Goal: Task Accomplishment & Management: Manage account settings

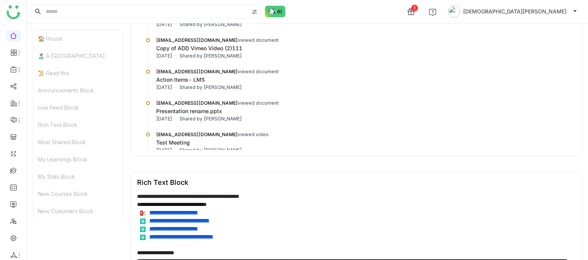
scroll to position [705, 0]
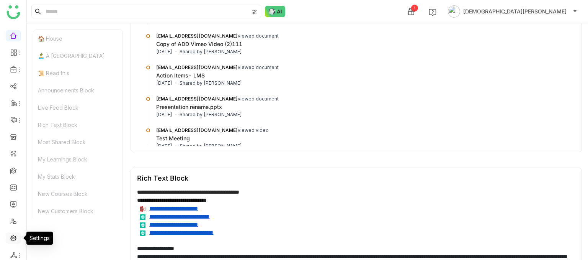
click at [12, 186] on link at bounding box center [13, 237] width 7 height 7
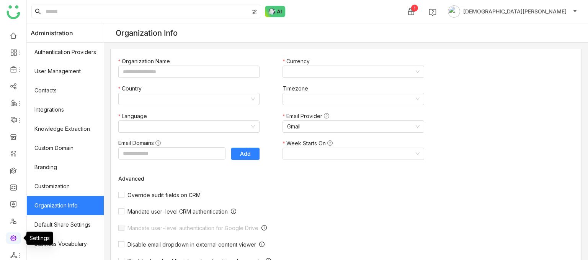
click at [12, 186] on link at bounding box center [13, 237] width 7 height 7
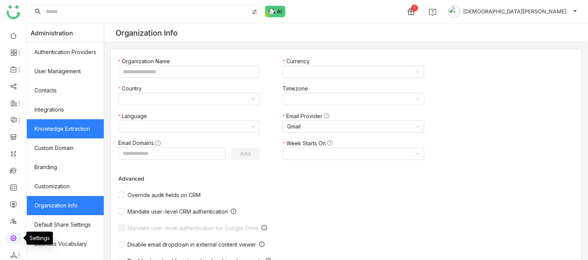
type input "*******"
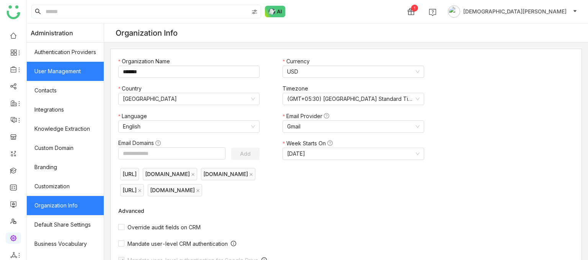
click at [71, 77] on link "User Management" at bounding box center [65, 71] width 77 height 19
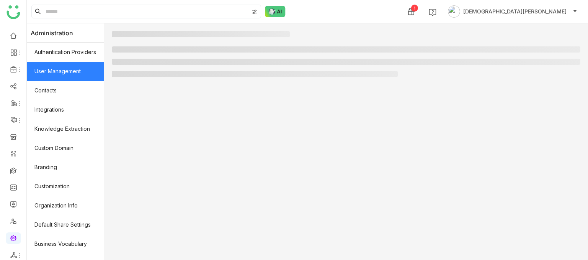
click at [71, 77] on link "User Management" at bounding box center [65, 71] width 77 height 19
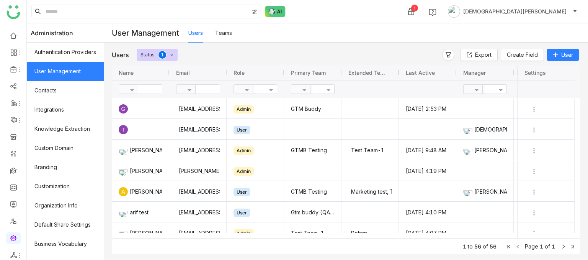
click at [564, 54] on span "User" at bounding box center [568, 55] width 12 height 8
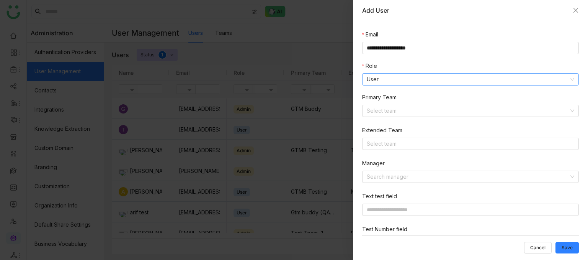
type input "**********"
click at [398, 79] on nz-select-item "User" at bounding box center [471, 79] width 208 height 11
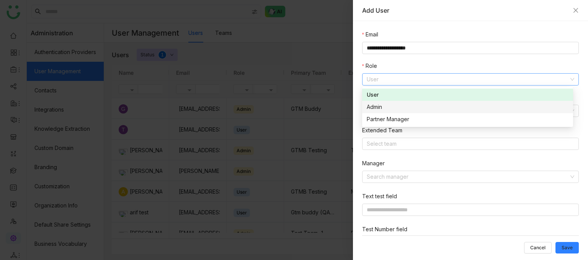
click at [392, 106] on div "Admin" at bounding box center [468, 107] width 202 height 8
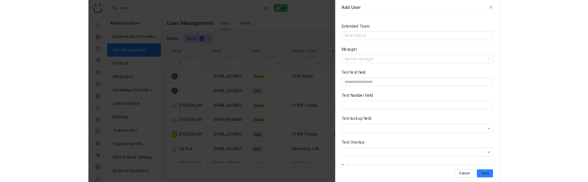
scroll to position [155, 0]
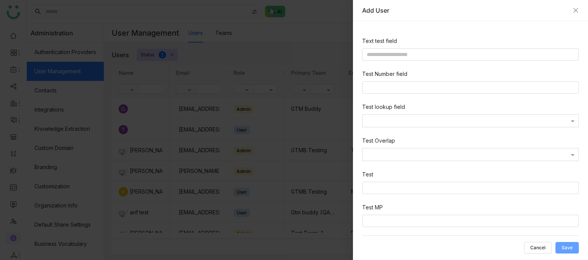
click at [571, 186] on span "Save" at bounding box center [567, 247] width 11 height 0
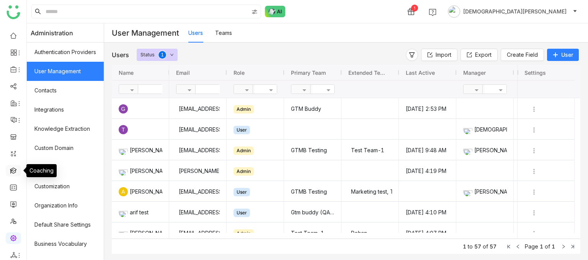
click at [17, 169] on link at bounding box center [13, 170] width 7 height 7
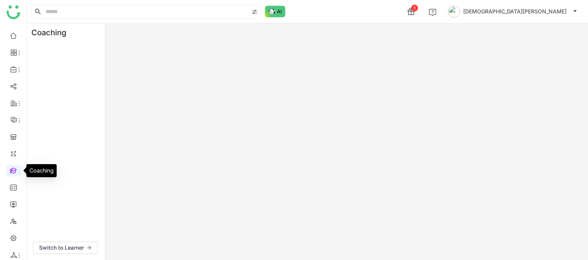
click at [17, 169] on link at bounding box center [13, 170] width 7 height 7
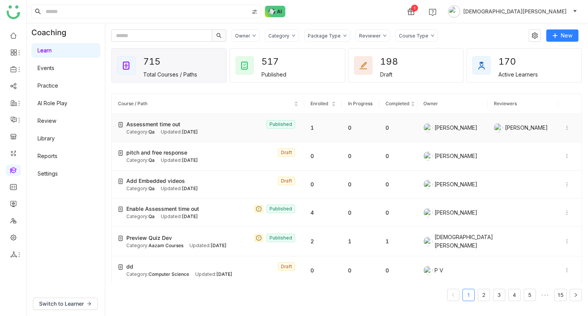
click at [188, 129] on span "Sep 16, 2025" at bounding box center [190, 132] width 16 height 6
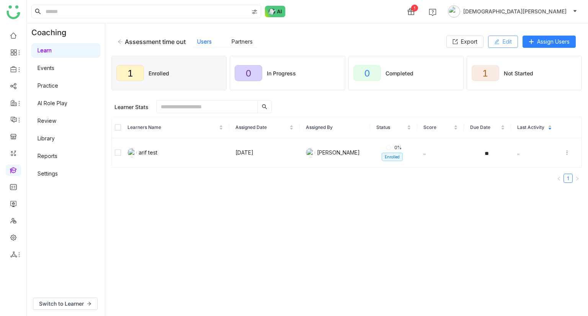
click at [496, 43] on icon at bounding box center [497, 41] width 5 height 5
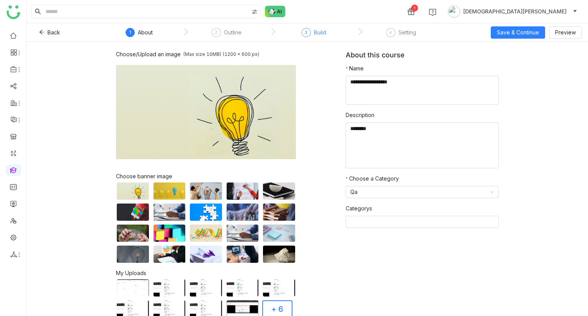
click at [303, 29] on div "3" at bounding box center [306, 32] width 9 height 9
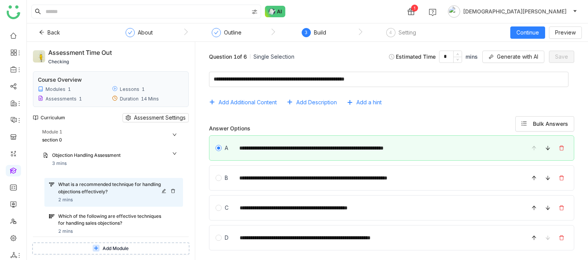
click at [172, 186] on icon at bounding box center [173, 191] width 4 height 4
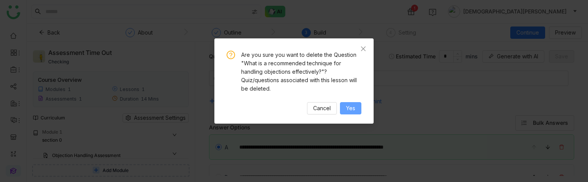
click at [354, 106] on span "Yes" at bounding box center [350, 108] width 9 height 8
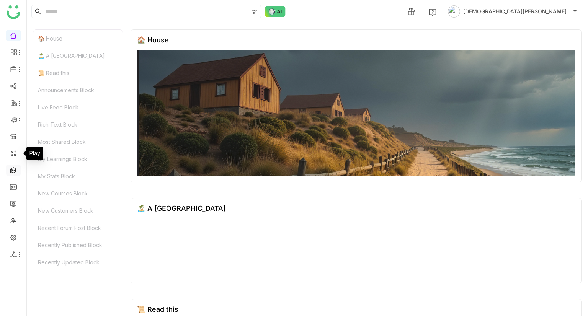
click at [12, 170] on link at bounding box center [13, 170] width 7 height 7
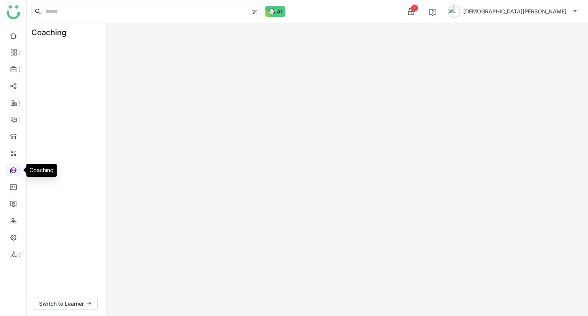
click at [12, 170] on link at bounding box center [13, 170] width 7 height 7
click at [13, 170] on link at bounding box center [13, 170] width 7 height 7
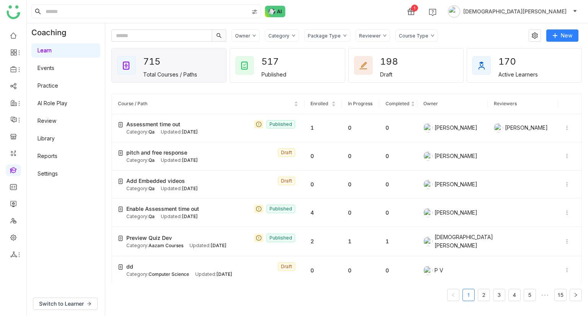
click at [55, 118] on link "Review" at bounding box center [47, 121] width 19 height 7
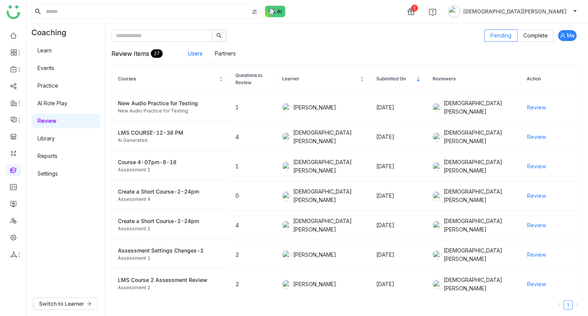
click at [56, 177] on link "Settings" at bounding box center [48, 173] width 20 height 7
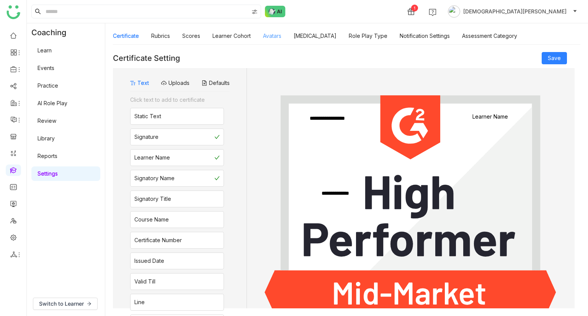
click at [267, 35] on link "Avatars" at bounding box center [272, 36] width 18 height 7
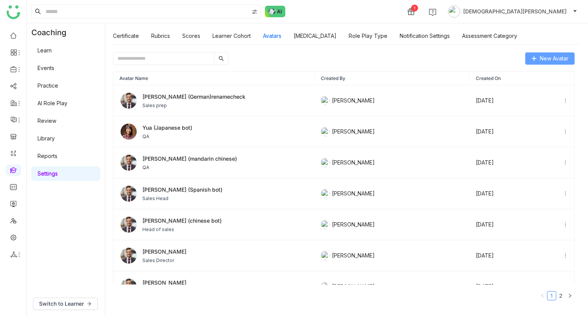
click at [553, 58] on span "New Avatar" at bounding box center [554, 58] width 29 height 8
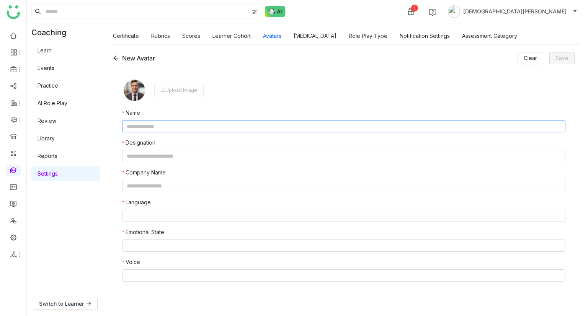
click at [206, 130] on input "text" at bounding box center [344, 126] width 444 height 12
type input "*"
type input "**********"
click at [159, 157] on input "text" at bounding box center [344, 156] width 444 height 12
type input "**********"
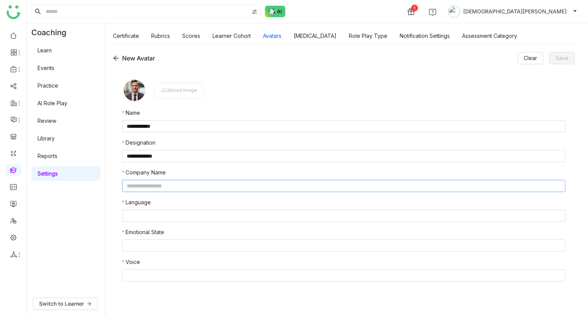
click at [158, 184] on input "text" at bounding box center [344, 186] width 444 height 12
type input "**********"
click at [150, 218] on nz-select-top-control at bounding box center [344, 216] width 444 height 12
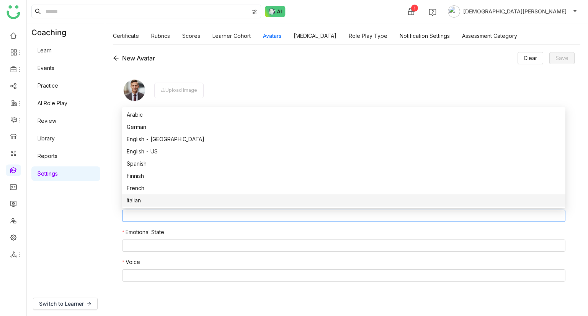
click at [148, 199] on div "Italian" at bounding box center [344, 201] width 434 height 8
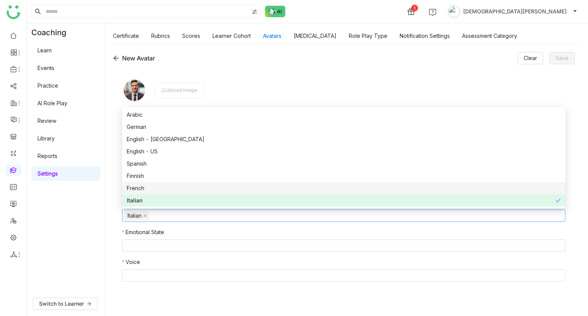
click at [147, 190] on div "French" at bounding box center [344, 188] width 434 height 8
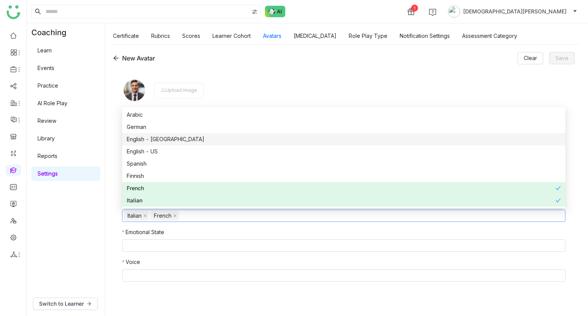
click at [147, 138] on div "English - India" at bounding box center [344, 139] width 434 height 8
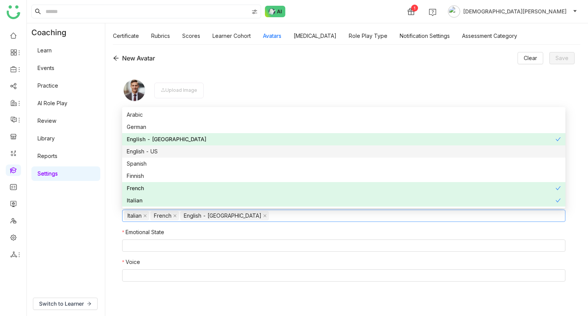
click at [148, 149] on div "English - US" at bounding box center [344, 151] width 434 height 8
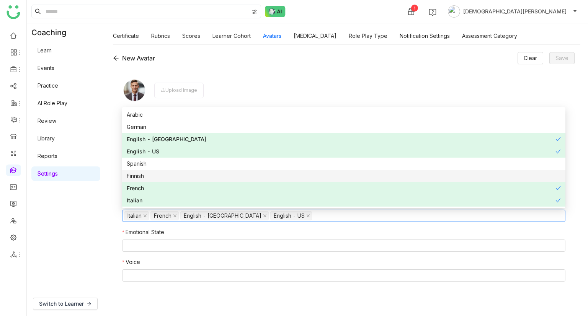
click at [110, 181] on div "**********" at bounding box center [346, 180] width 483 height 272
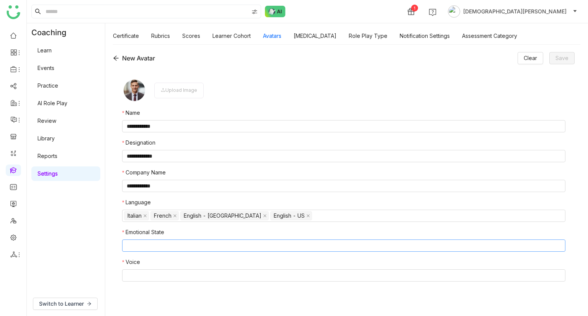
click at [147, 243] on nz-select-top-control at bounding box center [344, 246] width 444 height 12
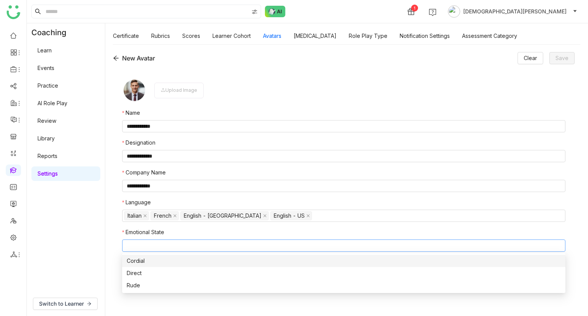
click at [163, 261] on div "Cordial" at bounding box center [344, 261] width 434 height 8
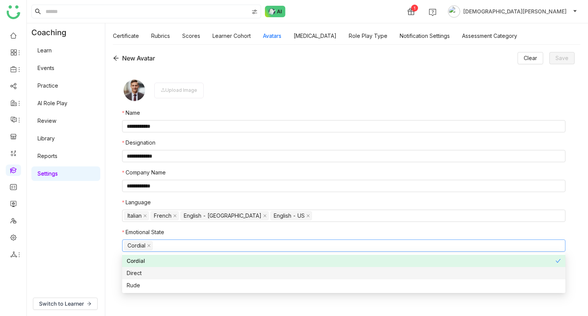
click at [161, 277] on div "Direct" at bounding box center [344, 273] width 434 height 8
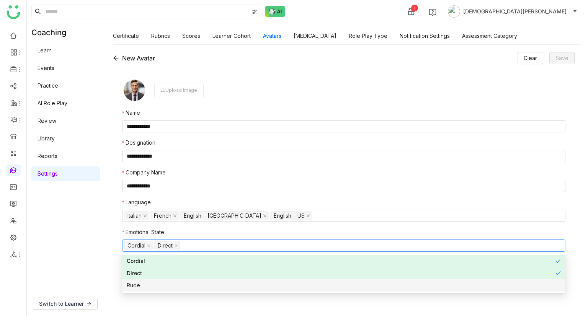
click at [156, 284] on div "Rude" at bounding box center [344, 286] width 434 height 8
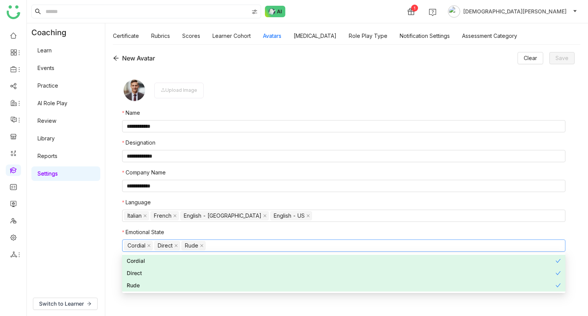
click at [113, 267] on div "**********" at bounding box center [344, 189] width 462 height 240
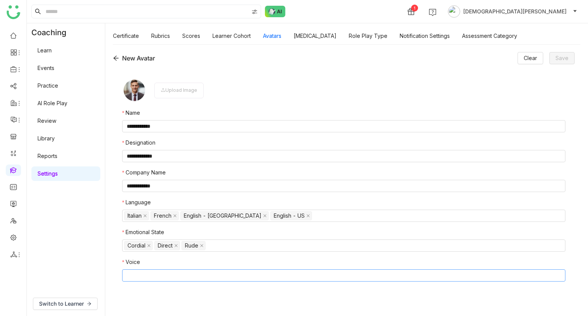
click at [149, 273] on nz-select-top-control at bounding box center [344, 276] width 444 height 12
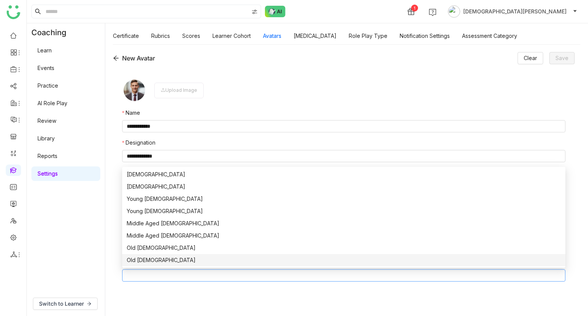
click at [167, 259] on div "Old Female" at bounding box center [344, 260] width 434 height 8
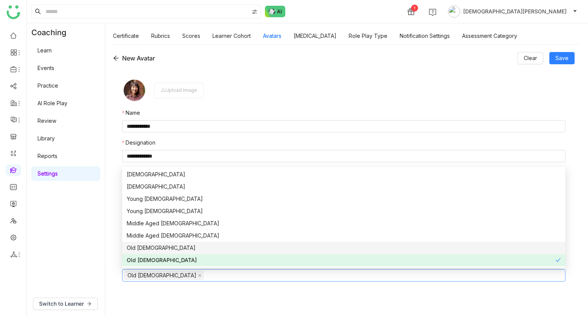
click at [176, 250] on div "Old Male" at bounding box center [344, 248] width 434 height 8
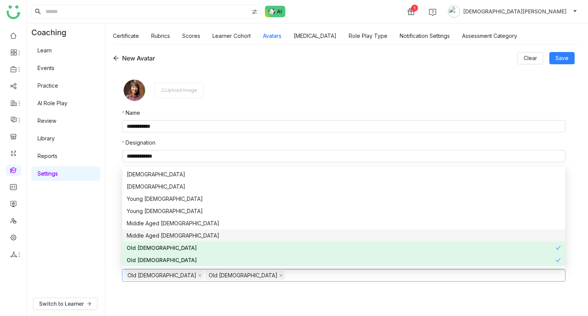
click at [193, 239] on div "Middle Aged Female" at bounding box center [344, 236] width 434 height 8
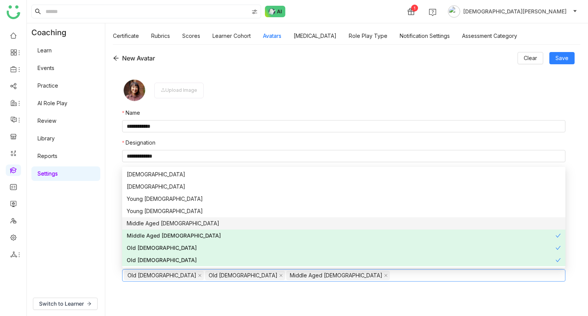
click at [212, 223] on div "Middle Aged Male" at bounding box center [344, 224] width 434 height 8
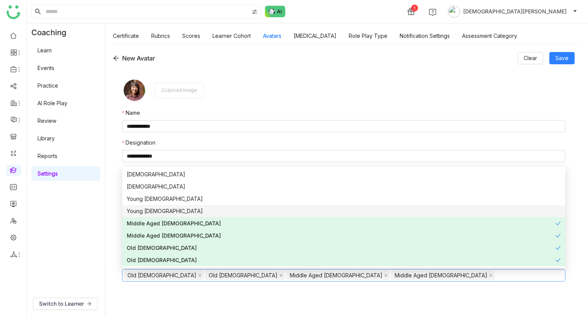
click at [228, 213] on div "Young Female" at bounding box center [344, 211] width 434 height 8
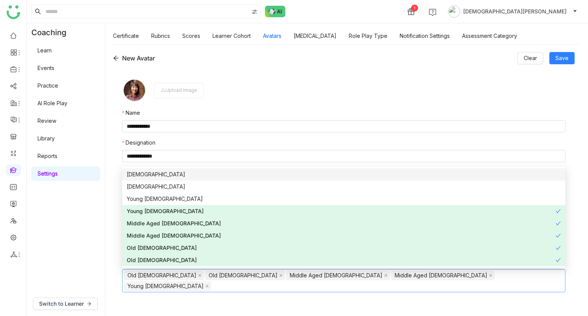
click at [188, 172] on div "Male" at bounding box center [344, 174] width 434 height 8
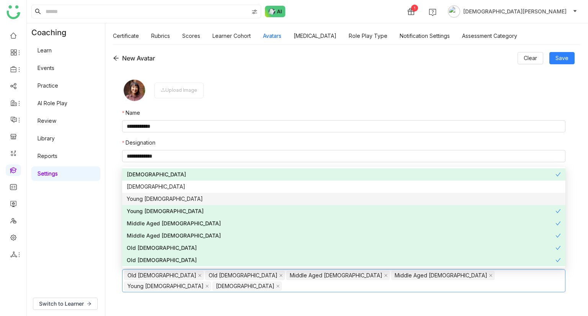
click at [175, 201] on div "Young Male" at bounding box center [344, 199] width 434 height 8
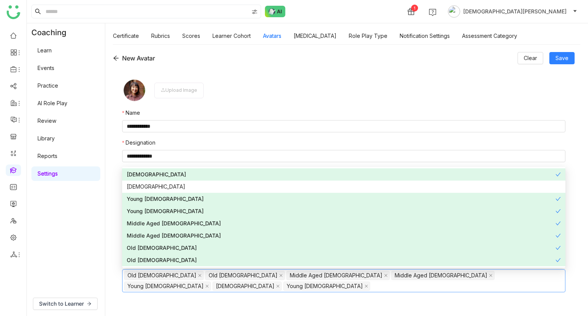
click at [108, 208] on div "**********" at bounding box center [346, 180] width 483 height 272
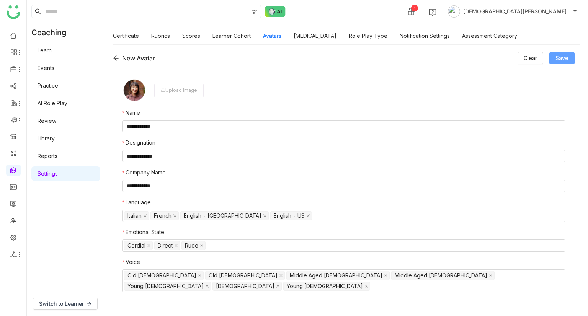
click at [561, 63] on button "Save" at bounding box center [562, 58] width 25 height 12
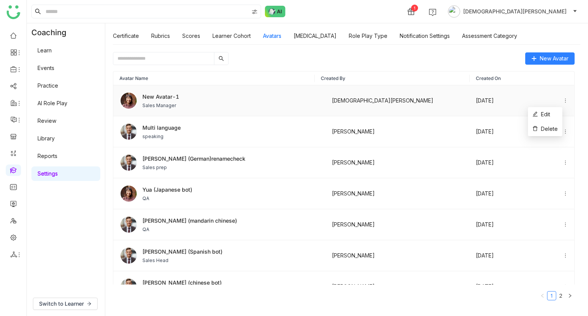
click at [563, 98] on icon at bounding box center [565, 100] width 5 height 5
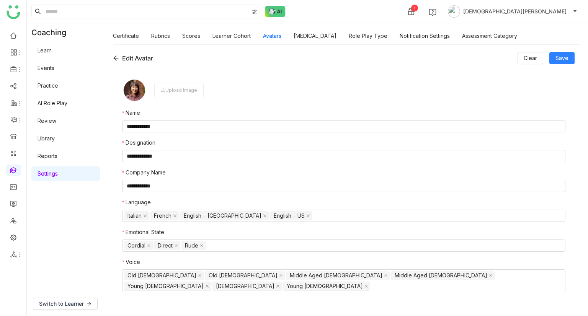
click at [166, 93] on div "Upload Image" at bounding box center [178, 91] width 49 height 16
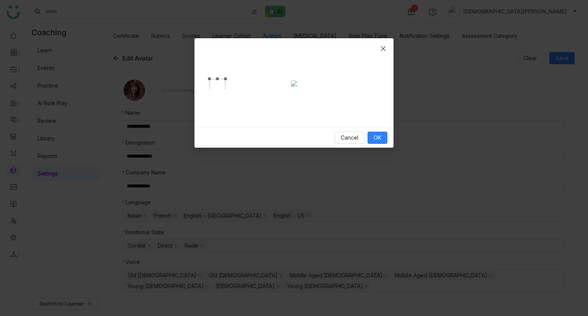
drag, startPoint x: 377, startPoint y: 111, endPoint x: 224, endPoint y: 85, distance: 155.4
click at [224, 108] on span "Crop photo" at bounding box center [225, 112] width 9 height 9
drag, startPoint x: 226, startPoint y: 87, endPoint x: 213, endPoint y: 68, distance: 23.4
click at [213, 79] on div "Crop photo" at bounding box center [214, 86] width 8 height 15
drag, startPoint x: 213, startPoint y: 57, endPoint x: 212, endPoint y: 69, distance: 11.9
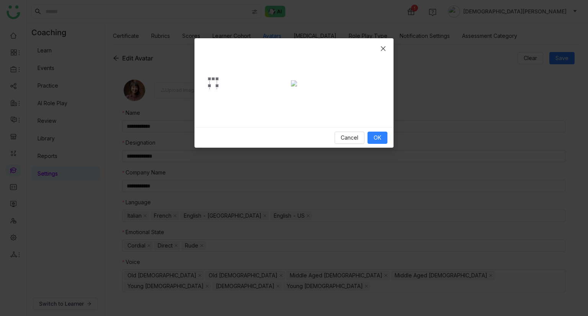
click at [212, 79] on div "Crop photo" at bounding box center [214, 86] width 8 height 15
drag, startPoint x: 212, startPoint y: 63, endPoint x: 216, endPoint y: 86, distance: 23.7
click at [216, 86] on div at bounding box center [294, 83] width 169 height 8
drag, startPoint x: 211, startPoint y: 52, endPoint x: 213, endPoint y: 61, distance: 8.1
click at [213, 79] on div "Crop photo" at bounding box center [214, 86] width 8 height 15
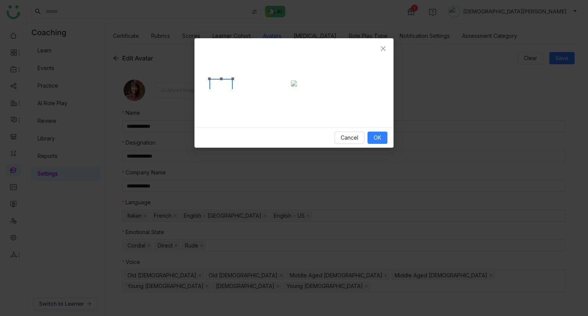
drag, startPoint x: 218, startPoint y: 68, endPoint x: 233, endPoint y: 80, distance: 19.9
click at [233, 104] on span "Crop photo" at bounding box center [232, 105] width 3 height 3
drag, startPoint x: 223, startPoint y: 69, endPoint x: 224, endPoint y: 79, distance: 10.4
click at [224, 89] on div "Crop photo" at bounding box center [221, 102] width 23 height 27
drag, startPoint x: 233, startPoint y: 91, endPoint x: 211, endPoint y: 70, distance: 30.4
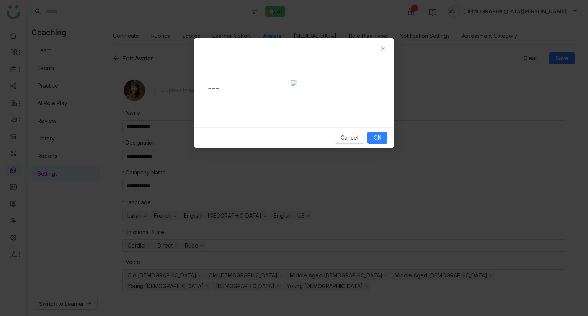
click at [211, 89] on div "Crop photo" at bounding box center [214, 93] width 8 height 8
click at [373, 133] on button "OK" at bounding box center [378, 138] width 20 height 12
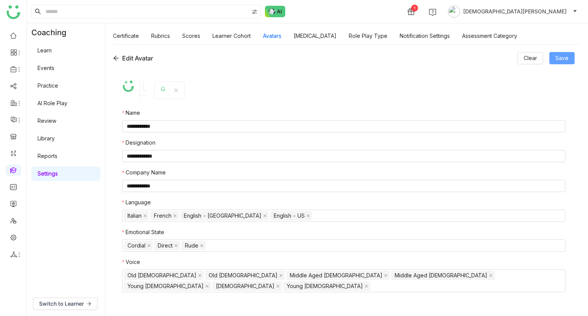
click at [567, 57] on span "Save" at bounding box center [562, 58] width 13 height 8
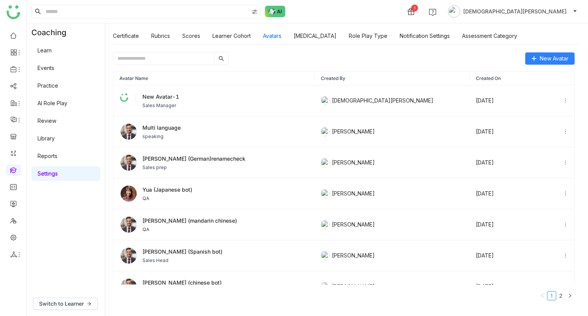
click at [60, 100] on link "AI Role Play" at bounding box center [53, 103] width 30 height 7
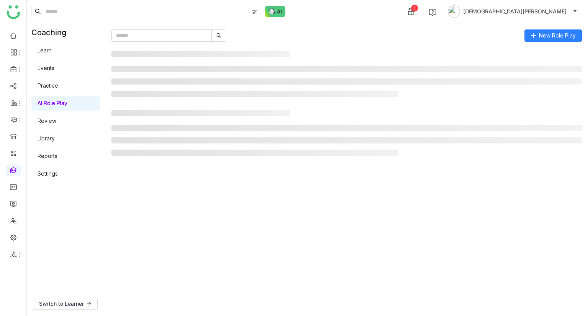
click at [60, 100] on link "AI Role Play" at bounding box center [53, 103] width 30 height 7
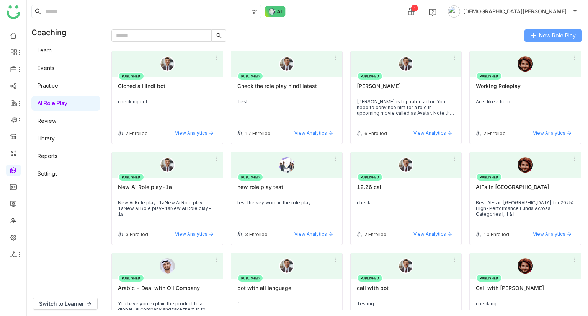
click at [565, 32] on span "New Role Play" at bounding box center [557, 35] width 37 height 8
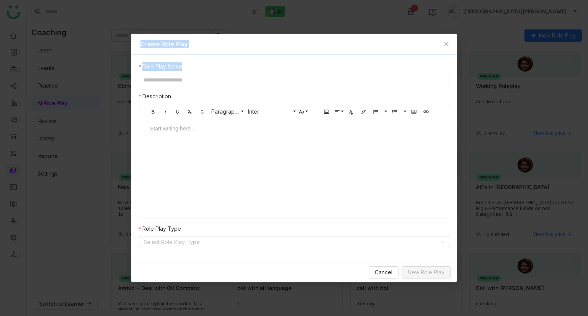
click at [254, 81] on input "text" at bounding box center [294, 80] width 310 height 12
paste input "**********"
type input "**********"
click at [150, 134] on div at bounding box center [294, 136] width 303 height 23
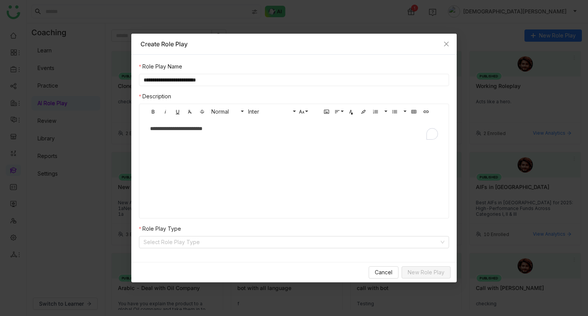
scroll to position [0, 3]
click at [188, 239] on input at bounding box center [292, 242] width 296 height 11
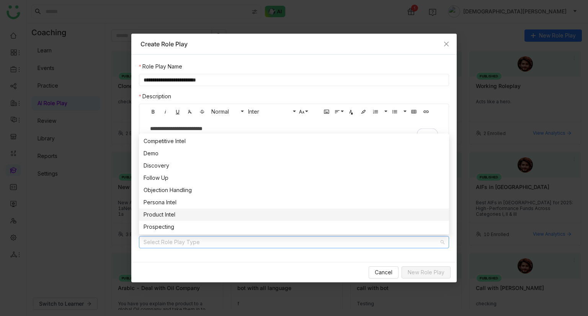
click at [170, 216] on div "Product Intel" at bounding box center [294, 215] width 301 height 8
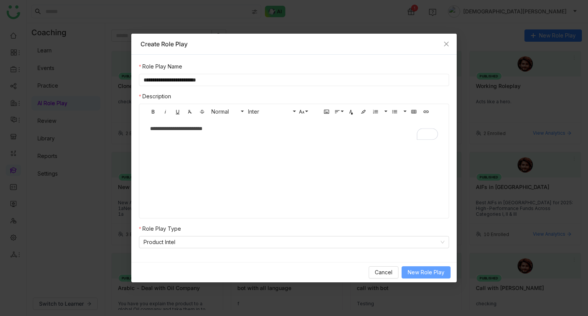
click at [434, 274] on span "New Role Play" at bounding box center [426, 273] width 37 height 8
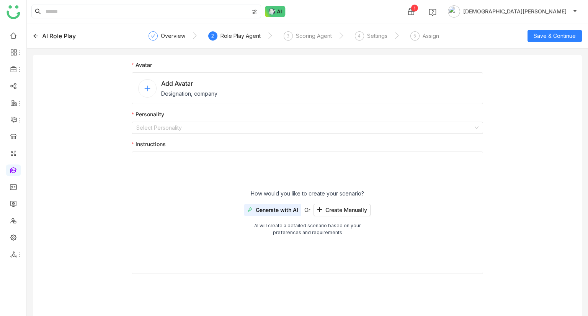
click at [164, 81] on span "Add Avatar" at bounding box center [189, 83] width 56 height 9
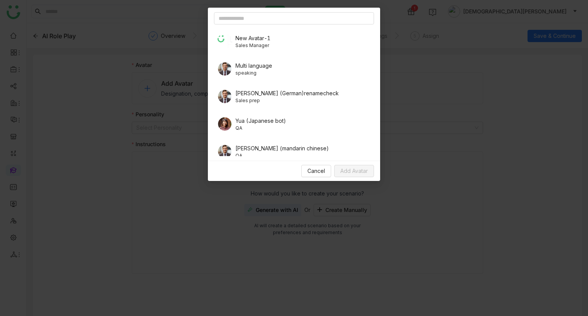
click at [269, 39] on span "New Avatar-1" at bounding box center [253, 38] width 35 height 8
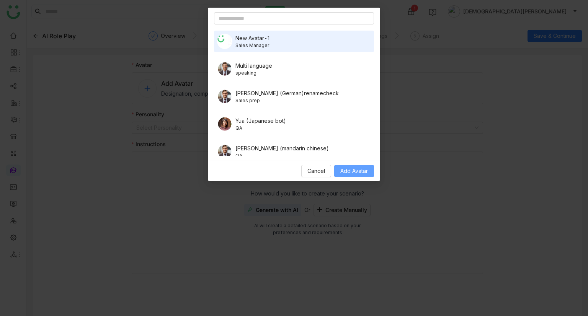
click at [353, 167] on span "Add Avatar" at bounding box center [355, 171] width 28 height 8
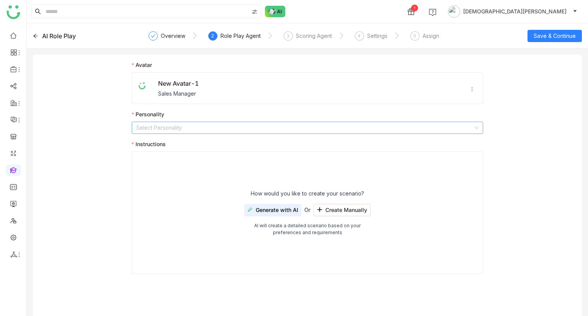
click at [175, 132] on input at bounding box center [304, 127] width 337 height 11
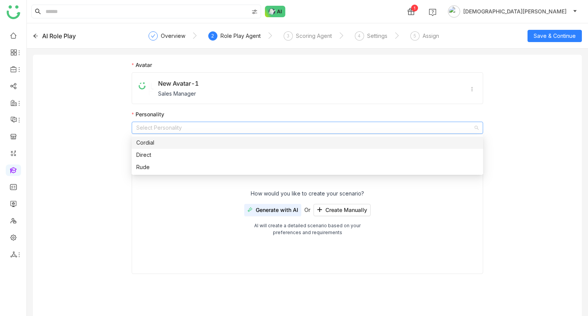
click at [169, 144] on div "Cordial" at bounding box center [307, 143] width 343 height 8
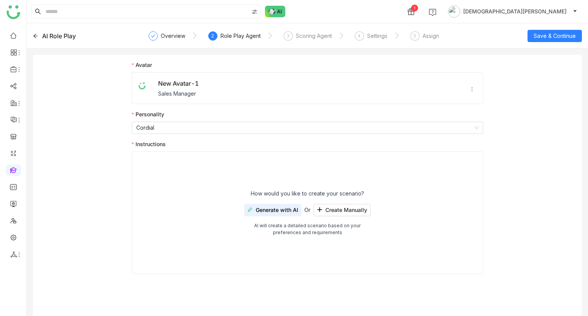
click at [276, 205] on button "Generate with AI" at bounding box center [272, 210] width 57 height 12
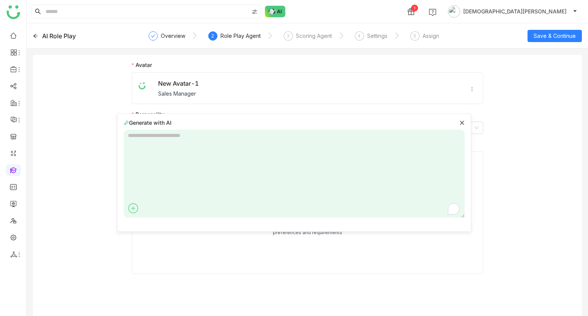
click at [190, 140] on textarea "To enrich screen reader interactions, please activate Accessibility in Grammarl…" at bounding box center [294, 174] width 341 height 88
type textarea "**********"
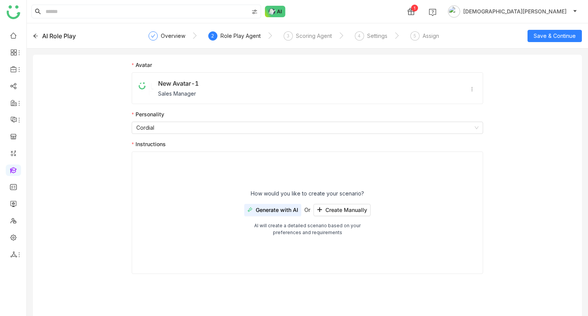
click at [282, 209] on span "Generate with AI" at bounding box center [277, 210] width 43 height 6
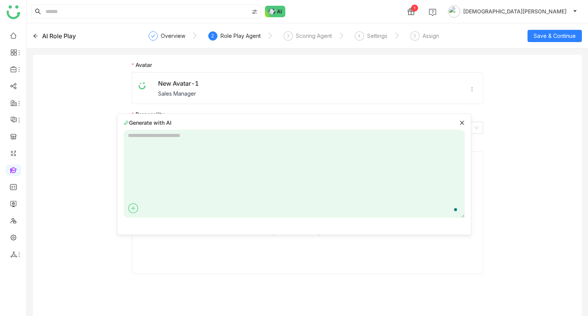
click at [252, 143] on textarea "To enrich screen reader interactions, please activate Accessibility in Grammarl…" at bounding box center [294, 174] width 341 height 88
type textarea "*"
type textarea "**********"
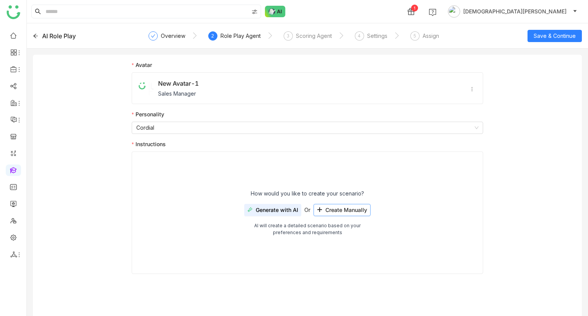
click at [341, 204] on button "Create Manually" at bounding box center [342, 210] width 57 height 12
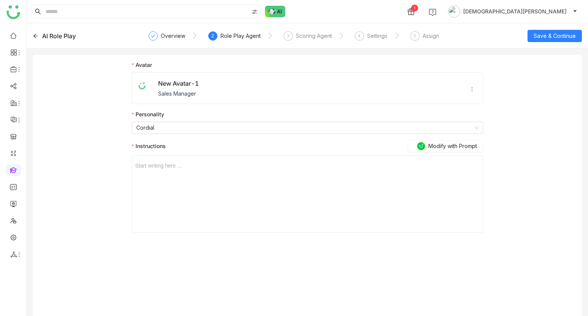
click at [194, 170] on div "Start writing here ..." at bounding box center [307, 194] width 345 height 77
click at [164, 164] on div at bounding box center [307, 166] width 345 height 8
click at [554, 36] on span "Save & Continue" at bounding box center [555, 36] width 42 height 8
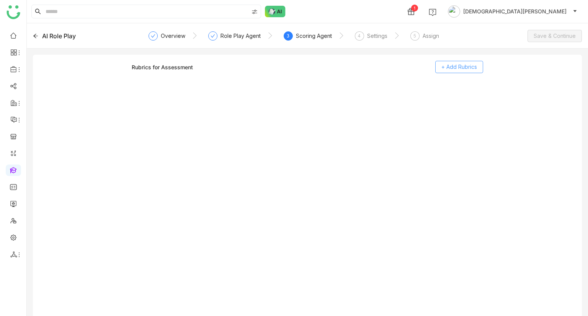
click at [469, 67] on span "+ Add Rubrics" at bounding box center [460, 67] width 36 height 8
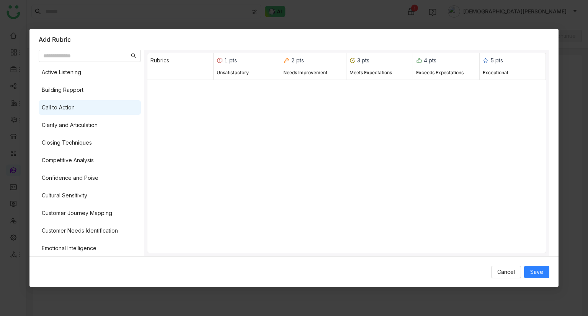
click at [74, 109] on div "Call to Action" at bounding box center [58, 107] width 33 height 8
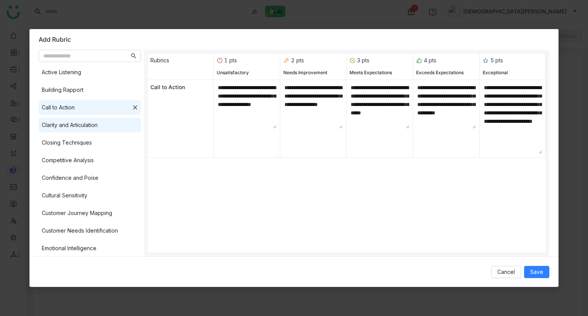
click at [79, 123] on div "Clarity and Articulation" at bounding box center [70, 125] width 56 height 8
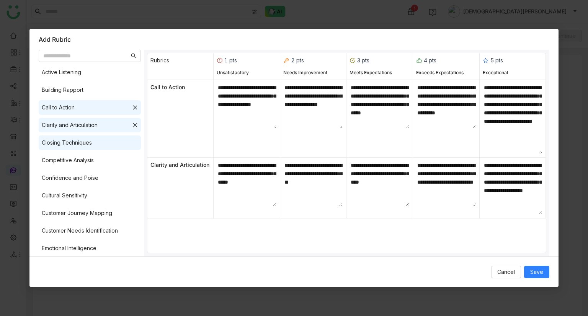
click at [83, 136] on div "Closing Techniques" at bounding box center [90, 143] width 102 height 15
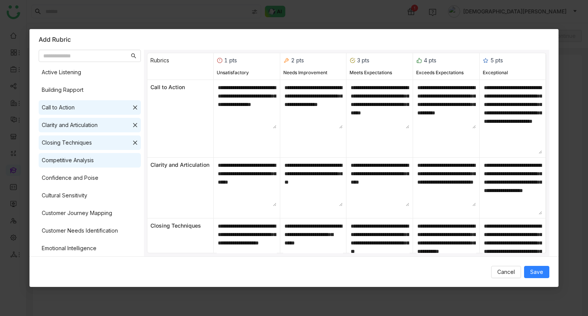
click at [101, 161] on div "Competitive Analysis" at bounding box center [90, 160] width 102 height 15
click at [541, 272] on span "Save" at bounding box center [537, 272] width 13 height 8
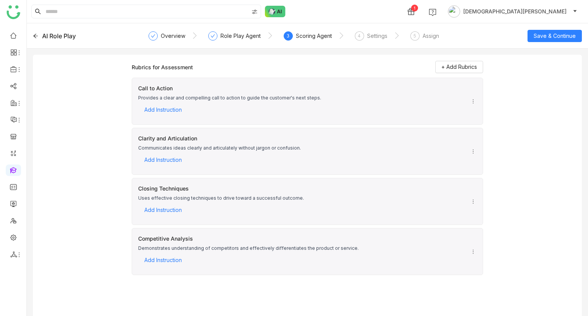
click at [474, 102] on icon at bounding box center [473, 101] width 5 height 5
click at [276, 101] on div "Provides a clear and compelling call to action to guide the customer's next ste…" at bounding box center [229, 98] width 183 height 7
click at [164, 108] on span "Add Instruction" at bounding box center [163, 109] width 38 height 11
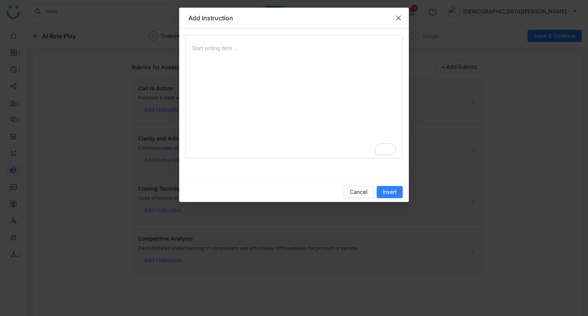
click at [400, 19] on icon "Close" at bounding box center [399, 18] width 5 height 5
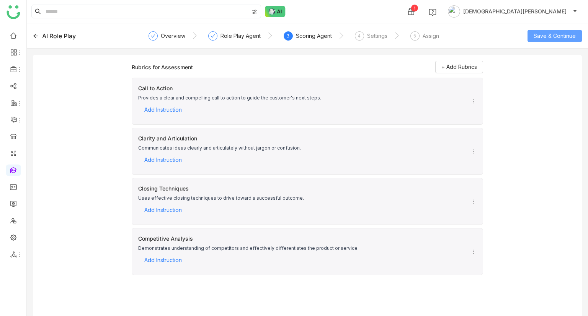
click at [551, 39] on span "Save & Continue" at bounding box center [555, 36] width 42 height 8
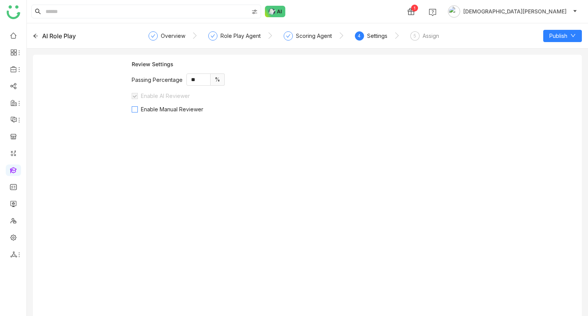
click at [141, 108] on span "Enable Manual Reviewer" at bounding box center [172, 109] width 69 height 7
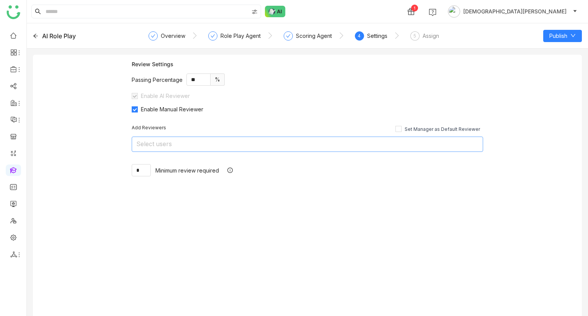
click at [195, 151] on nz-select-top-control "Select users" at bounding box center [308, 144] width 352 height 15
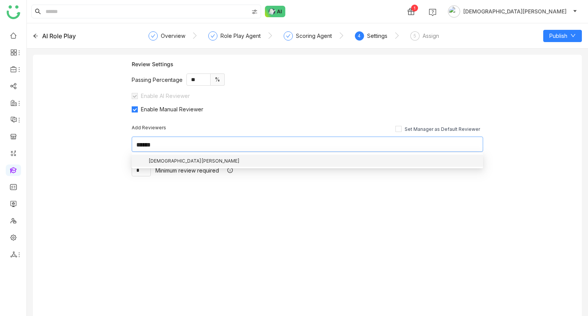
type input "******"
click at [170, 157] on nz-option-item "[DEMOGRAPHIC_DATA][PERSON_NAME]" at bounding box center [308, 161] width 352 height 13
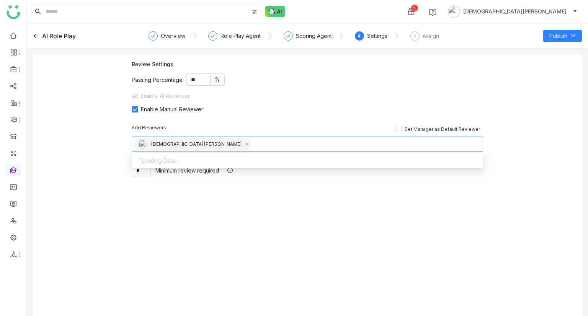
click at [107, 149] on div "Review Settings Passing Percentage ** % Enable AI Reviewer Enable Manual Review…" at bounding box center [307, 189] width 549 height 268
click at [563, 43] on div "AI Role Play Overview Role Play Agent Scoring Agent 4 Settings 5 Assign Publish" at bounding box center [308, 35] width 562 height 25
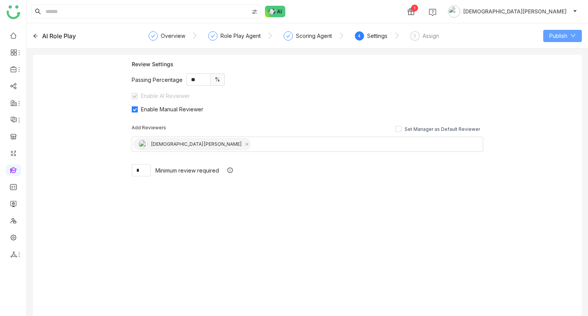
click at [569, 37] on button "Publish" at bounding box center [563, 36] width 39 height 12
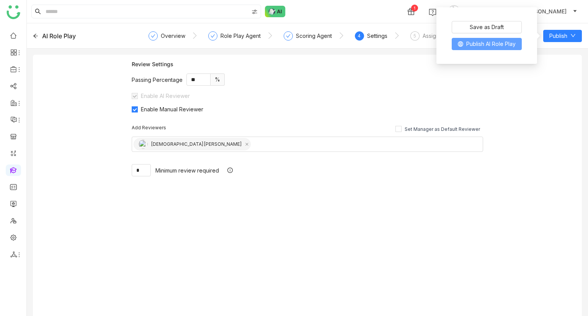
click at [495, 42] on span "Publish AI Role Play" at bounding box center [491, 44] width 49 height 8
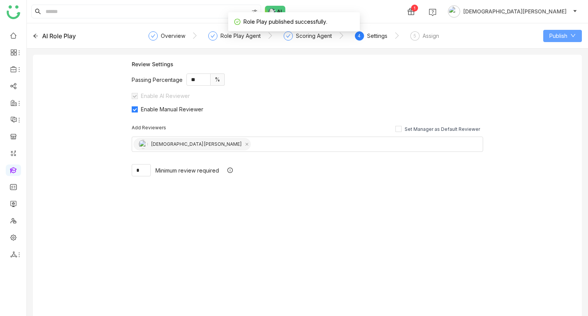
click at [556, 39] on span "Publish" at bounding box center [559, 36] width 18 height 8
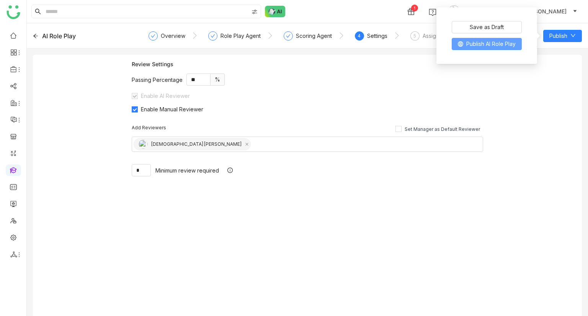
click at [493, 44] on span "Publish AI Role Play" at bounding box center [491, 44] width 49 height 8
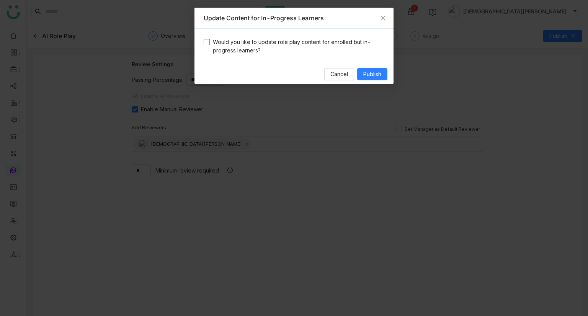
click at [329, 46] on span "Would you like to update role play content for enrolled but in-progress learner…" at bounding box center [297, 46] width 175 height 17
click at [382, 20] on icon "Close" at bounding box center [383, 18] width 6 height 6
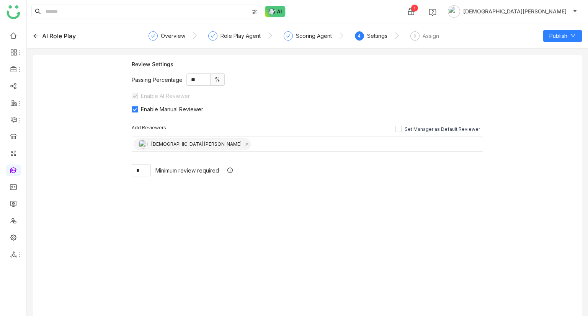
click at [44, 38] on div "AI Role Play" at bounding box center [59, 35] width 34 height 9
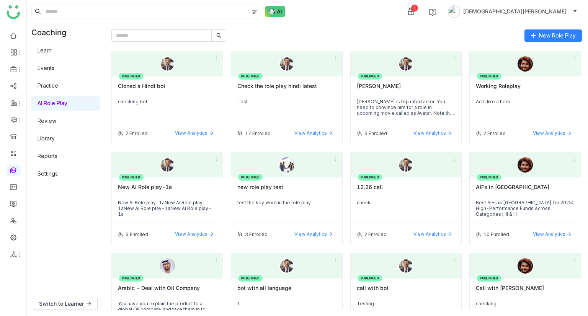
click at [54, 123] on link "Review" at bounding box center [47, 121] width 19 height 7
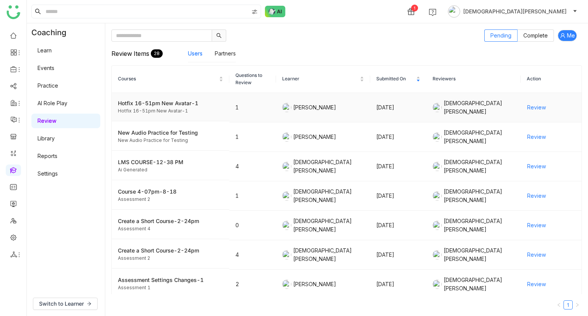
click at [528, 107] on span "Review" at bounding box center [537, 107] width 19 height 8
click at [67, 104] on link "AI Role Play" at bounding box center [53, 103] width 30 height 7
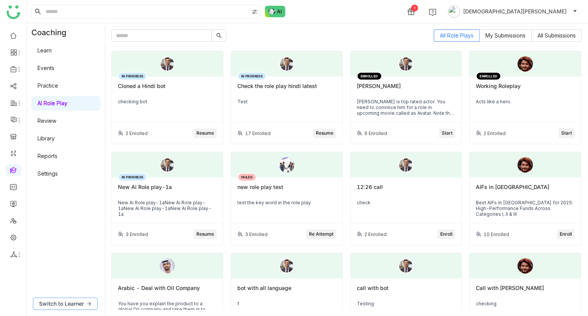
click at [67, 306] on span "Switch to Learner" at bounding box center [61, 304] width 45 height 8
click at [138, 39] on input "text" at bounding box center [161, 35] width 100 height 12
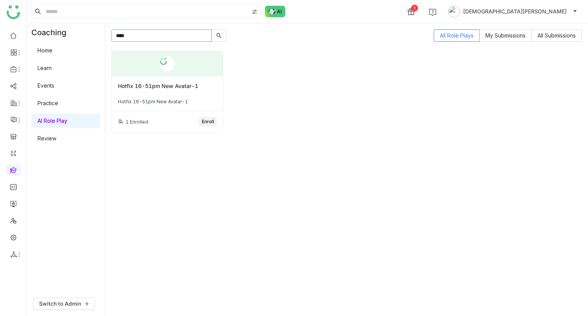
type input "****"
click at [166, 96] on div "Hotfix 16-51pm New Avatar-1 Hotfix 16-51pm New Avatar-1" at bounding box center [167, 94] width 111 height 34
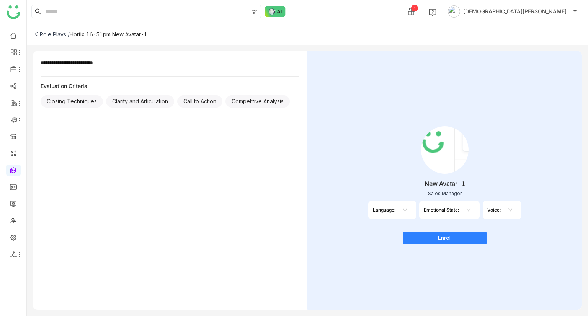
click at [40, 33] on div "Role Plays /" at bounding box center [51, 34] width 35 height 7
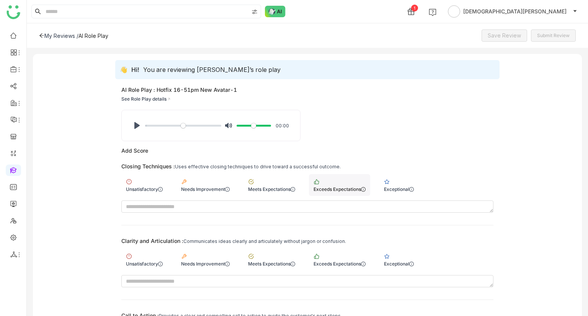
click at [329, 179] on div "Exceeds Expectations" at bounding box center [339, 185] width 61 height 22
click at [221, 183] on div "Needs Improvement" at bounding box center [206, 185] width 58 height 22
click at [212, 256] on div "Needs Improvement" at bounding box center [206, 260] width 58 height 22
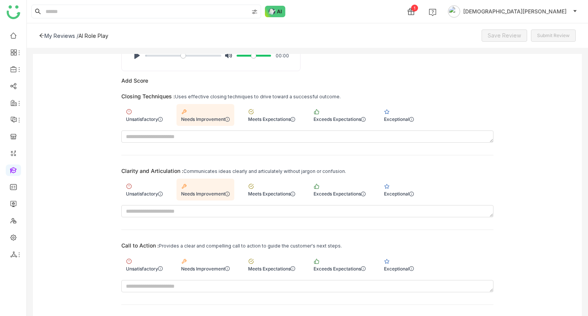
scroll to position [182, 0]
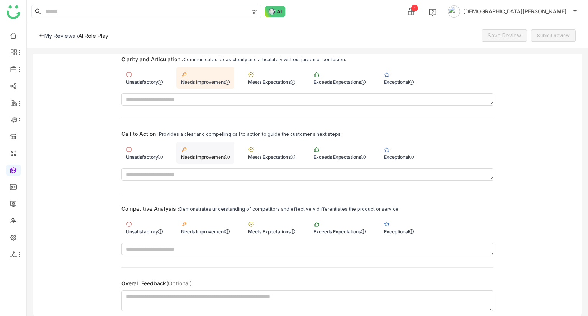
click at [198, 160] on div "Needs Improvement" at bounding box center [206, 153] width 58 height 22
click at [200, 230] on div "Needs Improvement" at bounding box center [205, 232] width 49 height 6
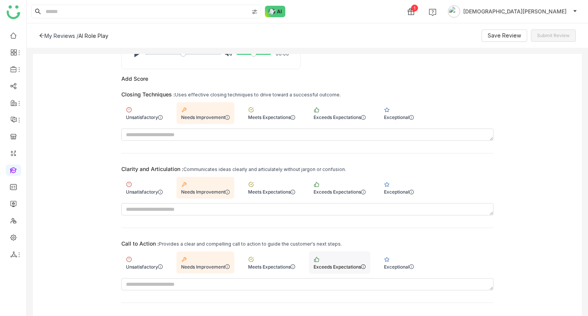
scroll to position [0, 0]
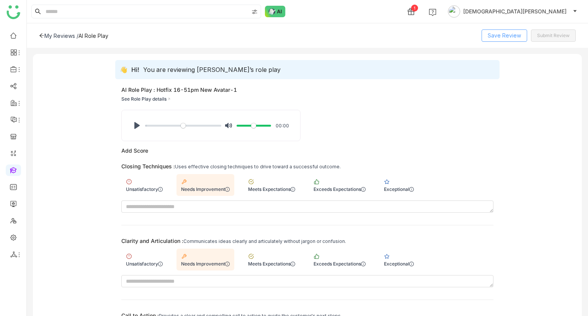
click at [515, 37] on span "Save Review" at bounding box center [504, 35] width 33 height 8
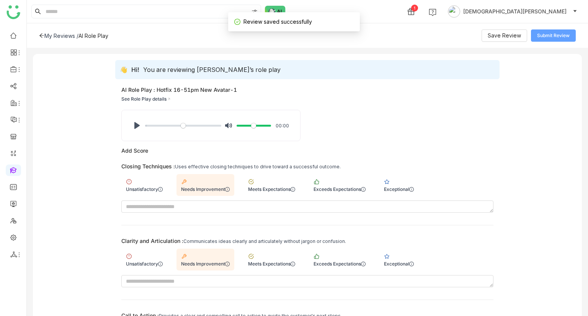
click at [560, 37] on span "Submit Review" at bounding box center [554, 35] width 33 height 7
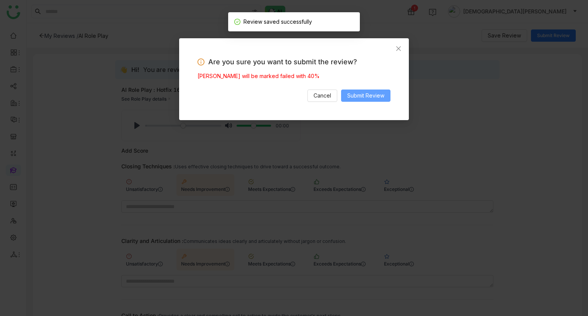
click at [369, 96] on span "Submit Review" at bounding box center [365, 96] width 37 height 8
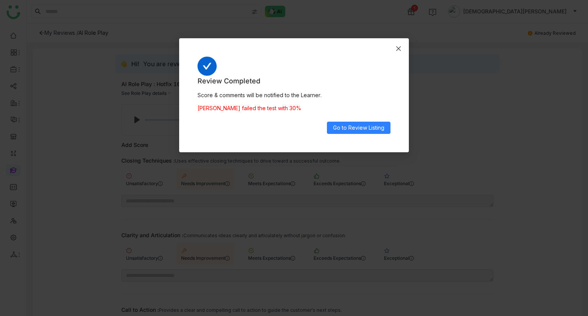
click at [392, 52] on span "Close" at bounding box center [398, 48] width 21 height 21
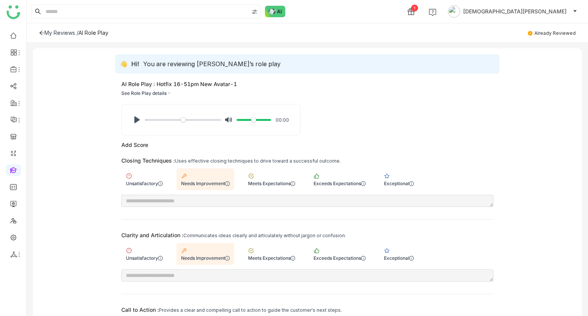
click at [49, 31] on div "My Reviews /" at bounding box center [61, 32] width 34 height 7
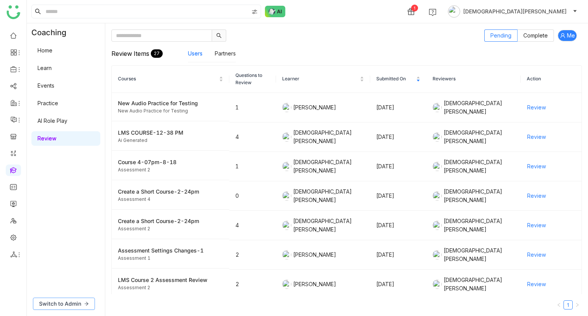
click at [70, 307] on span "Switch to Admin" at bounding box center [60, 304] width 42 height 8
click at [58, 171] on link "Settings" at bounding box center [48, 173] width 20 height 7
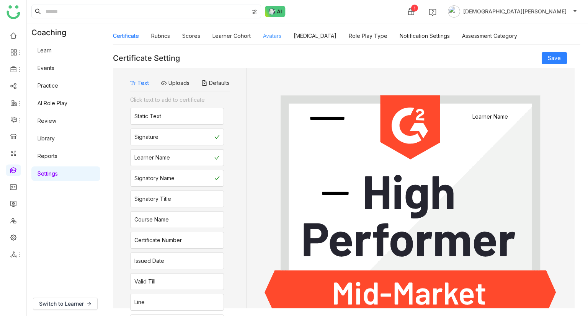
click at [270, 35] on link "Avatars" at bounding box center [272, 36] width 18 height 7
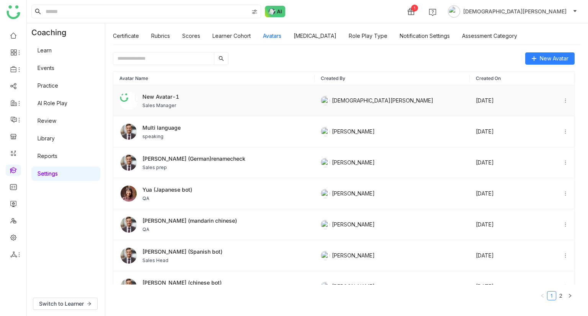
click at [155, 102] on span "Sales Manager" at bounding box center [161, 105] width 37 height 7
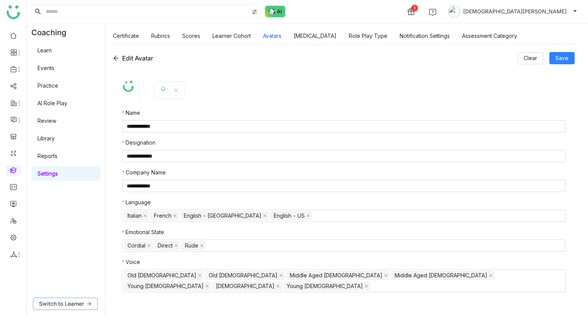
click at [77, 306] on span "Switch to Learner" at bounding box center [61, 304] width 45 height 8
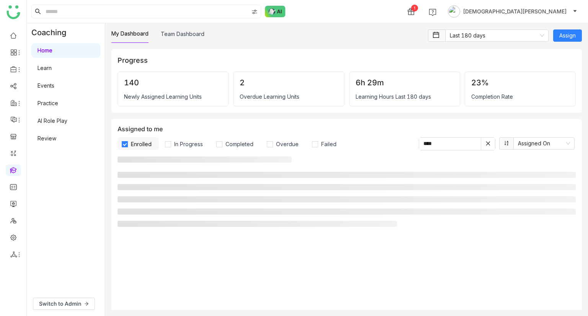
click at [63, 118] on link "AI Role Play" at bounding box center [53, 121] width 30 height 7
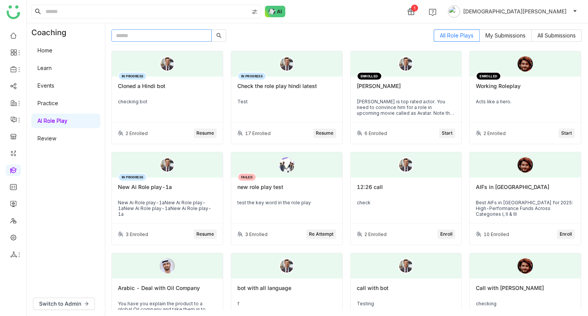
click at [171, 35] on input "text" at bounding box center [161, 35] width 100 height 12
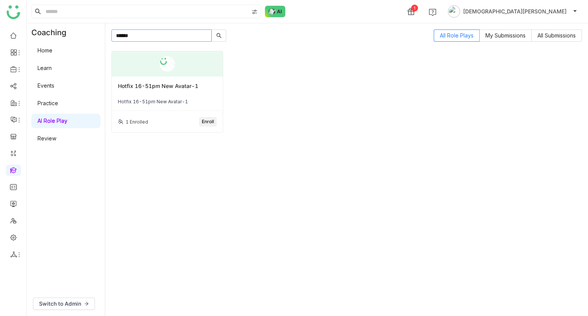
type input "******"
click at [199, 91] on div "Hotfix 16-51pm New Avatar-1" at bounding box center [167, 89] width 99 height 13
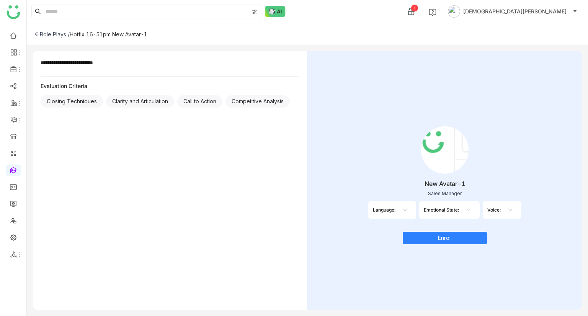
click at [405, 209] on icon at bounding box center [405, 210] width 5 height 5
click at [400, 135] on div "New Avatar-1 Sales Manager Language: Emotional State: Voice:" at bounding box center [445, 174] width 251 height 115
click at [458, 213] on div "Emotional State:" at bounding box center [450, 210] width 61 height 18
click at [395, 212] on div "Language:" at bounding box center [384, 210] width 23 height 6
click at [406, 208] on icon at bounding box center [405, 210] width 5 height 5
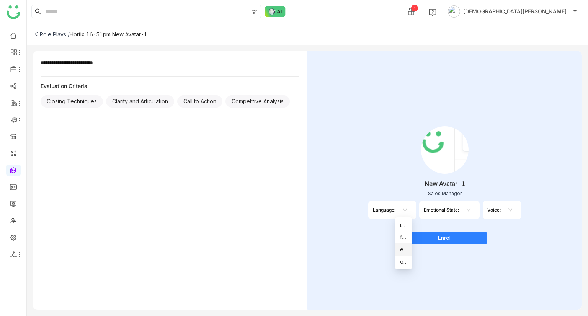
click at [403, 247] on div "en-IN" at bounding box center [403, 250] width 7 height 8
click at [473, 208] on input at bounding box center [472, 210] width 2 height 11
click at [476, 240] on div "direct" at bounding box center [475, 237] width 7 height 8
click at [525, 213] on nz-select-top-control at bounding box center [524, 210] width 16 height 12
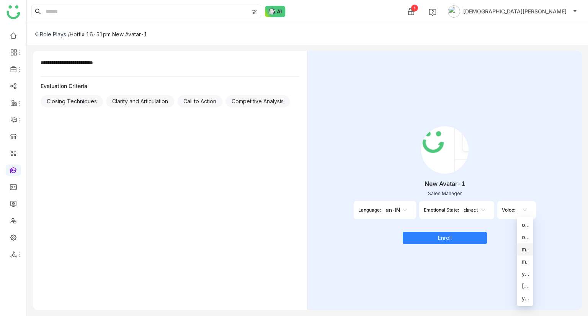
click at [526, 254] on nz-option-item "middle_aged_[DEMOGRAPHIC_DATA]" at bounding box center [526, 250] width 16 height 12
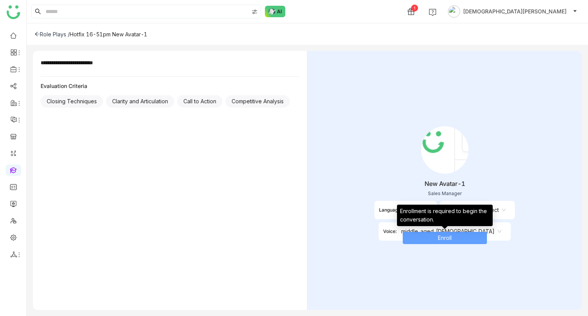
click at [442, 234] on span "Enroll" at bounding box center [445, 238] width 14 height 8
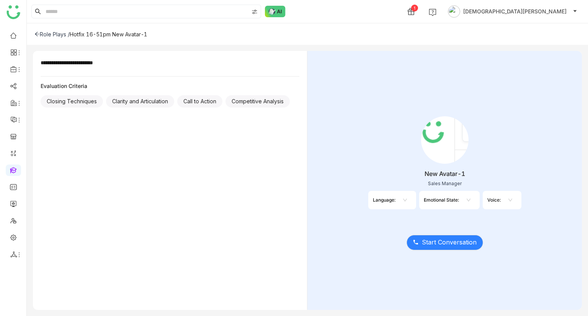
click at [43, 34] on div "Role Plays /" at bounding box center [51, 34] width 35 height 7
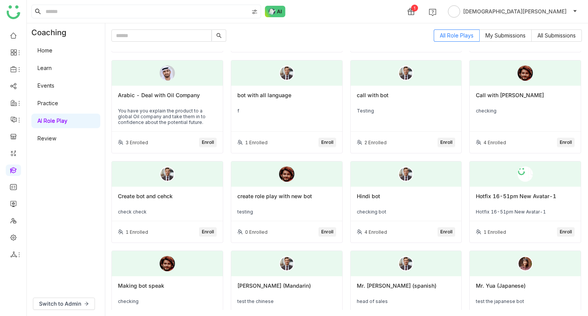
scroll to position [182, 0]
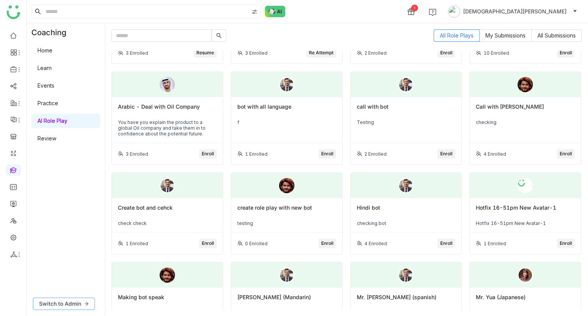
click at [63, 305] on span "Switch to Admin" at bounding box center [60, 304] width 42 height 8
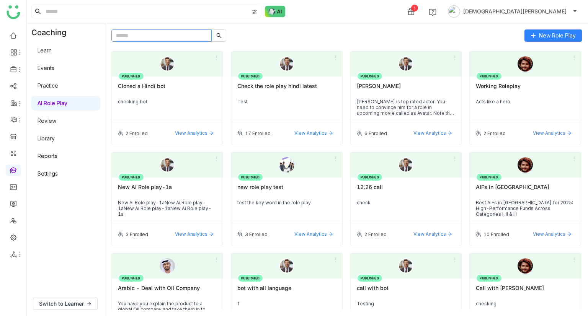
click at [170, 33] on input "text" at bounding box center [161, 35] width 100 height 12
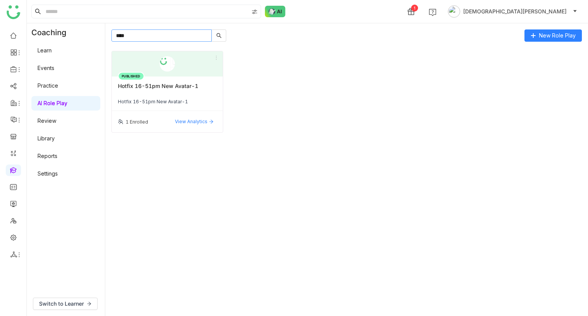
type input "****"
click at [152, 99] on div "Hotfix 16-51pm New Avatar-1" at bounding box center [167, 102] width 99 height 6
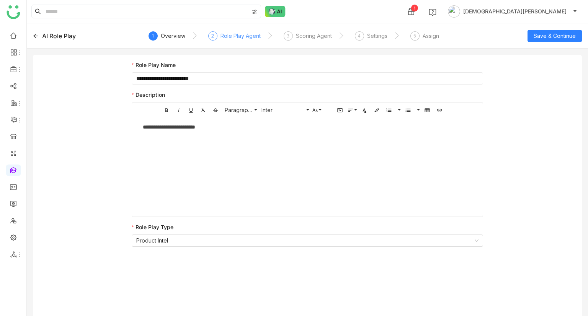
click at [235, 38] on div "Role Play Agent" at bounding box center [241, 35] width 40 height 9
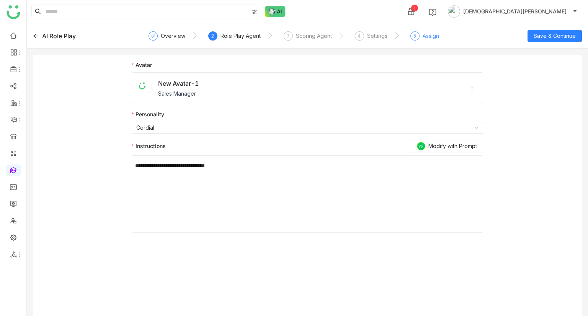
click at [421, 34] on div "5 Assign" at bounding box center [425, 38] width 29 height 14
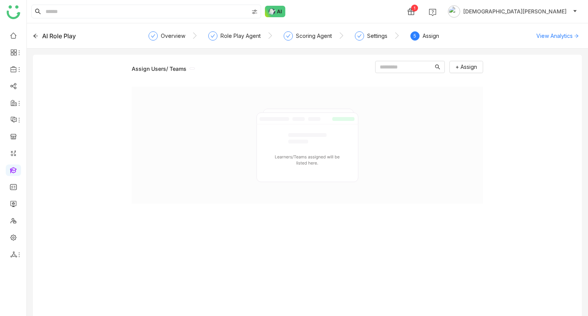
click at [421, 34] on div "5 Assign" at bounding box center [425, 38] width 29 height 14
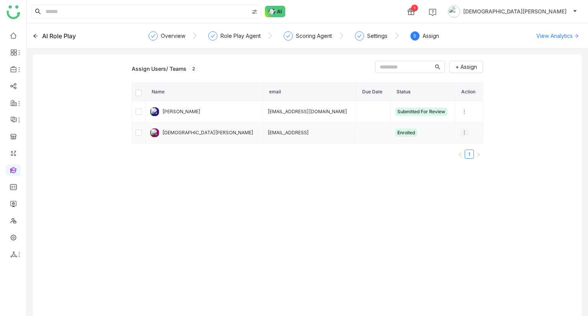
click at [462, 134] on icon at bounding box center [464, 132] width 5 height 5
click at [475, 149] on span "Unenroll" at bounding box center [471, 147] width 28 height 8
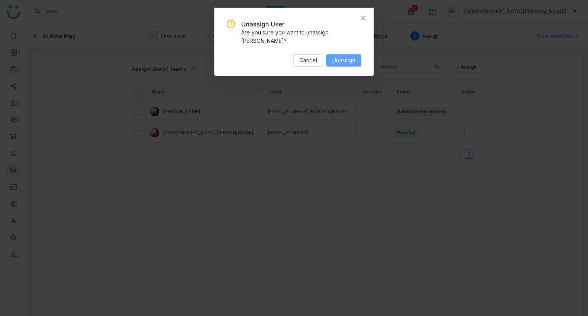
click at [347, 62] on span "Unassign" at bounding box center [344, 60] width 23 height 8
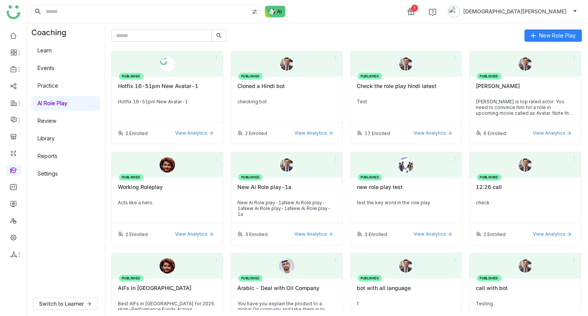
click at [170, 103] on div "Hotfix 16-51pm New Avatar-1" at bounding box center [167, 102] width 99 height 6
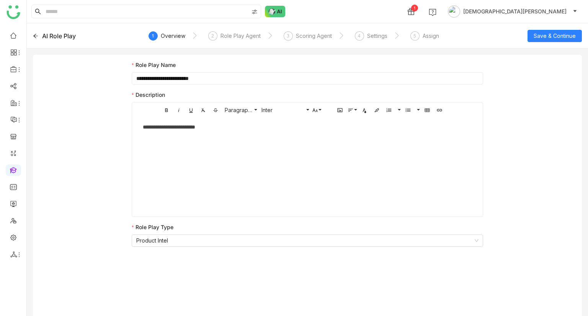
click at [48, 37] on div "AI Role Play" at bounding box center [59, 35] width 34 height 9
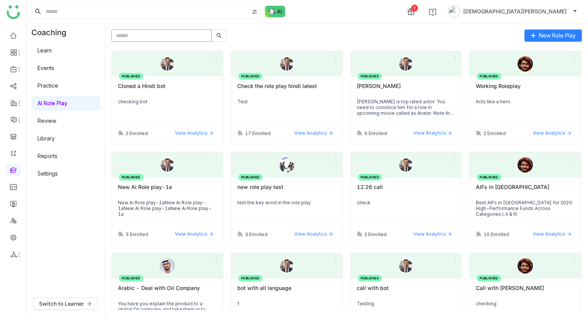
click at [163, 37] on input "text" at bounding box center [161, 35] width 100 height 12
click at [68, 302] on span "Switch to Learner" at bounding box center [61, 304] width 45 height 8
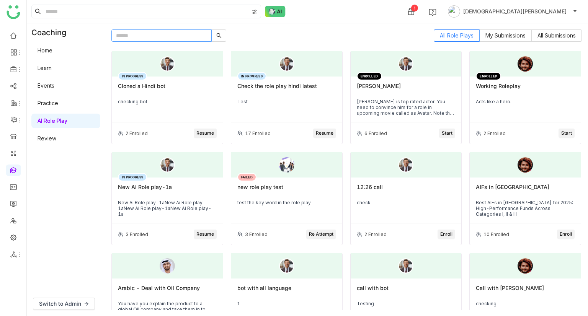
click at [165, 37] on input "text" at bounding box center [161, 35] width 100 height 12
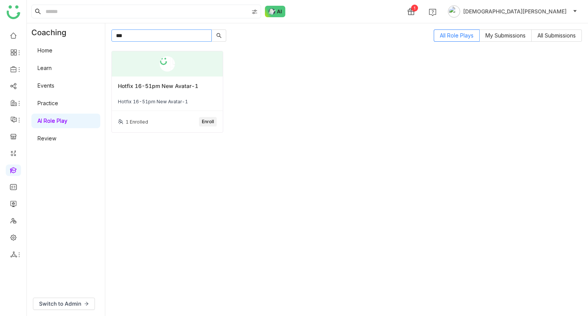
type input "***"
click at [163, 80] on div "Hotfix 16-51pm New Avatar-1 Hotfix 16-51pm New Avatar-1" at bounding box center [167, 94] width 111 height 34
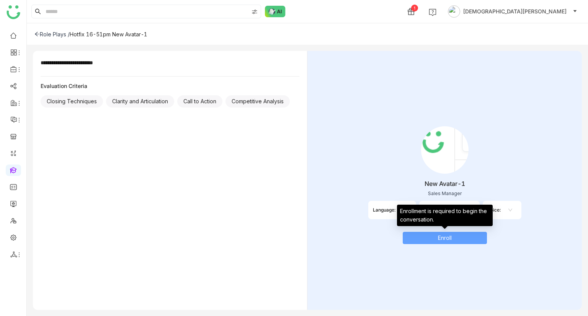
click at [444, 239] on span "Enroll" at bounding box center [445, 238] width 14 height 8
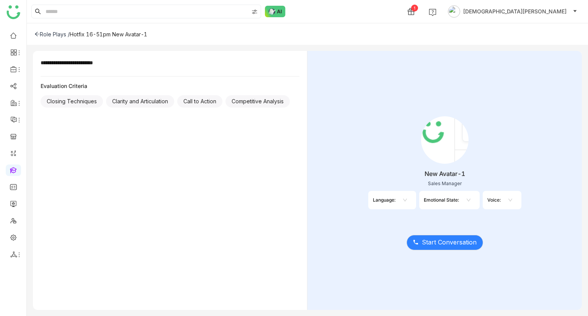
click at [406, 200] on icon at bounding box center [405, 200] width 5 height 5
click at [402, 249] on div "en-US" at bounding box center [403, 252] width 7 height 8
click at [474, 201] on input at bounding box center [473, 200] width 2 height 11
click at [478, 237] on div "rude" at bounding box center [477, 240] width 7 height 8
click at [521, 200] on input at bounding box center [521, 200] width 2 height 11
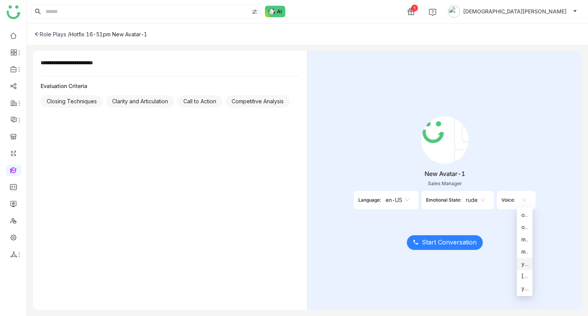
click at [523, 268] on div "young_[DEMOGRAPHIC_DATA]" at bounding box center [525, 264] width 7 height 8
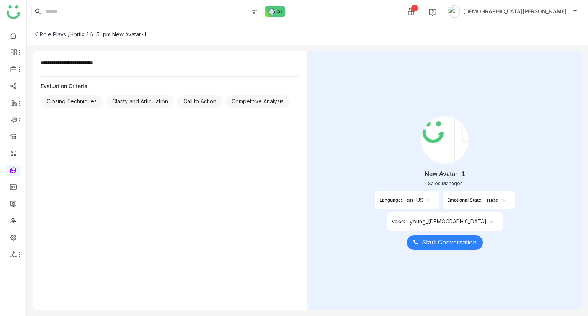
click at [407, 195] on nz-select-item "en-US" at bounding box center [419, 200] width 24 height 11
